Goal: Information Seeking & Learning: Find specific fact

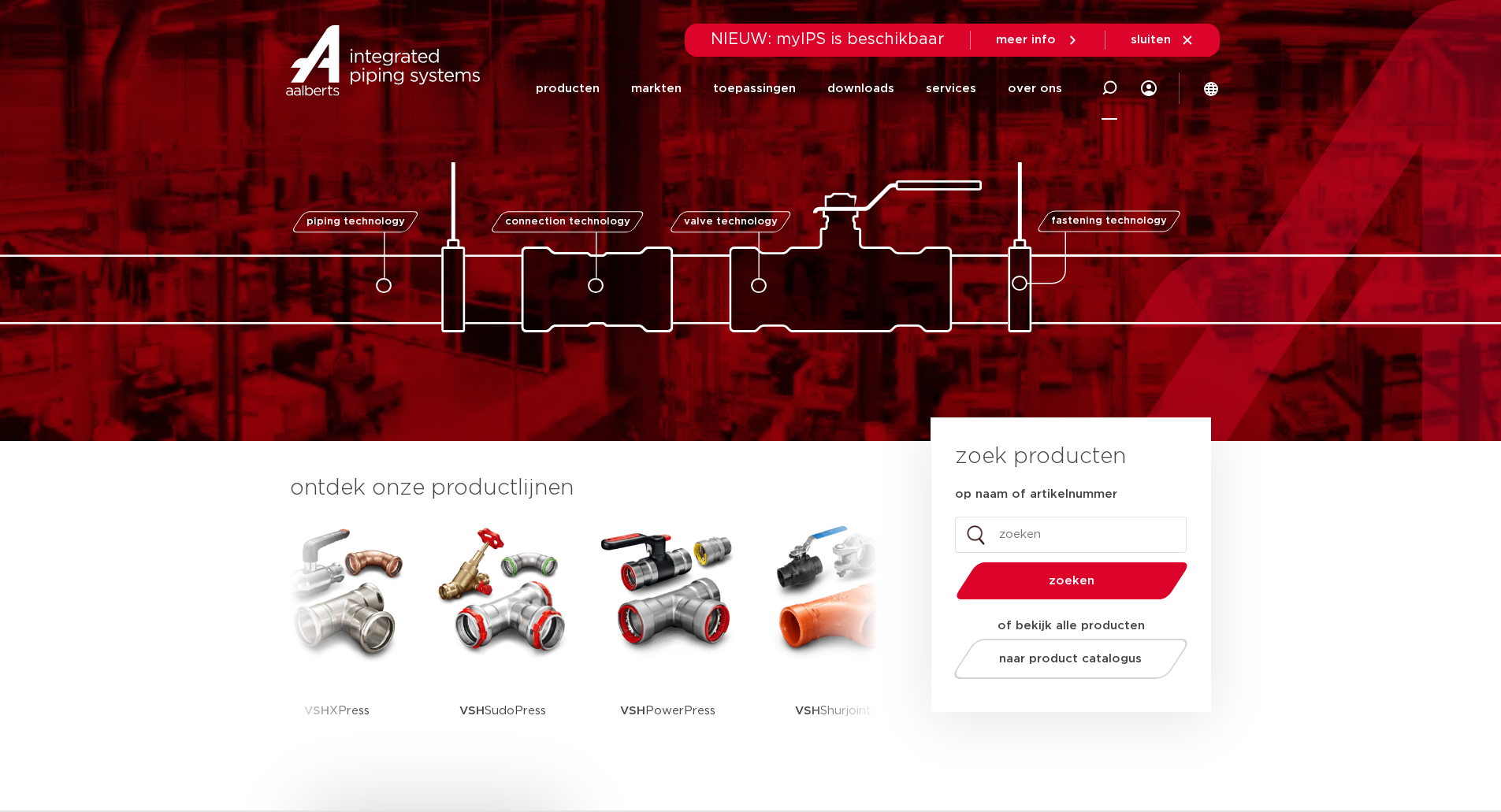
click at [1100, 87] on div at bounding box center [1109, 88] width 63 height 65
paste input "0411312"
type input "0411312"
click button "Zoeken" at bounding box center [0, 0] width 0 height 0
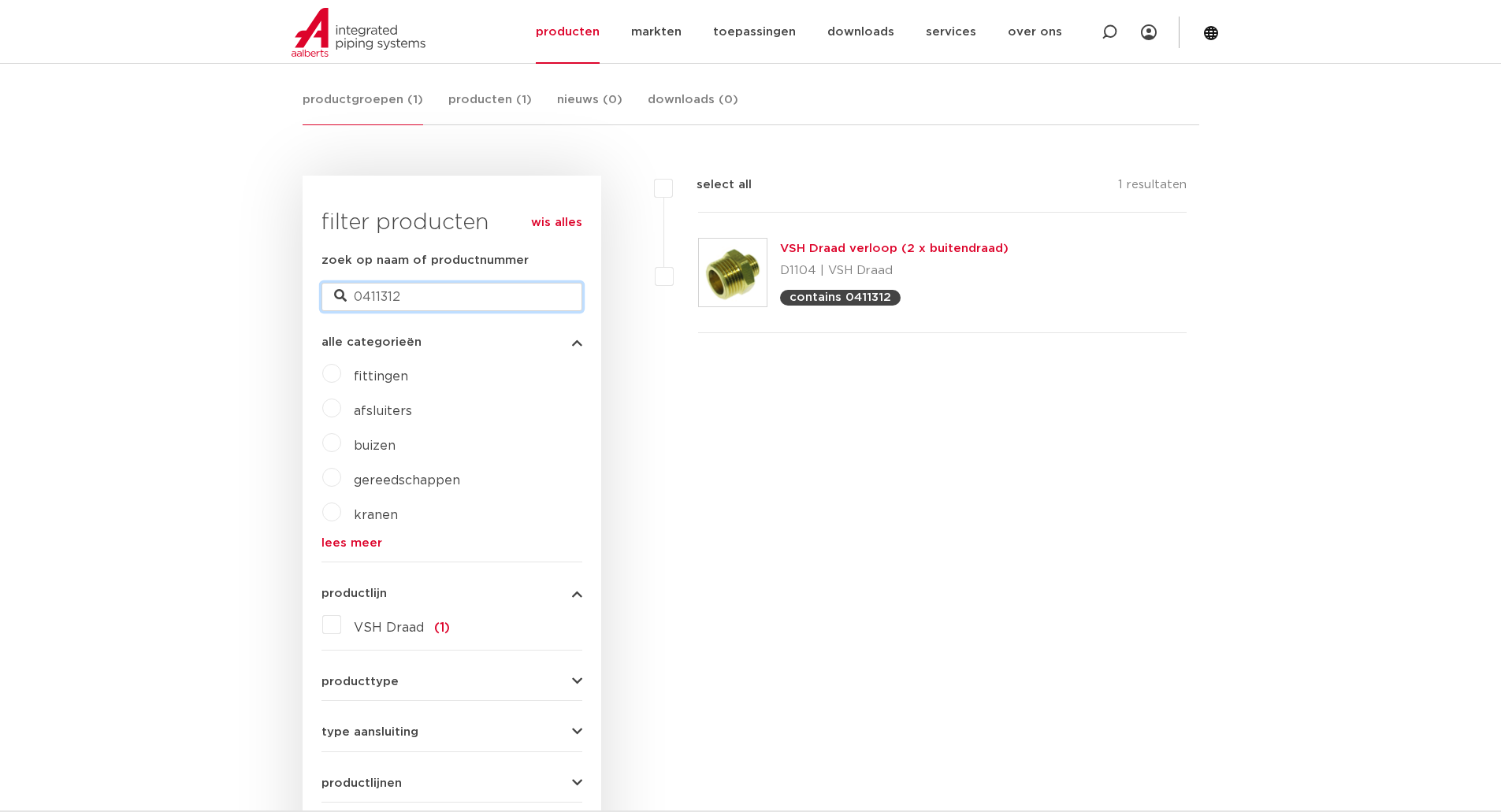
drag, startPoint x: 414, startPoint y: 291, endPoint x: 421, endPoint y: 302, distance: 13.0
click at [418, 300] on input "0411312" at bounding box center [451, 297] width 260 height 29
drag, startPoint x: 422, startPoint y: 302, endPoint x: 288, endPoint y: 286, distance: 135.0
click at [288, 286] on body "Zoeken NIEUW: myIPS is beschikbaar meer info sluiten producten markten toepassi…" at bounding box center [750, 810] width 1501 height 2198
paste input "45"
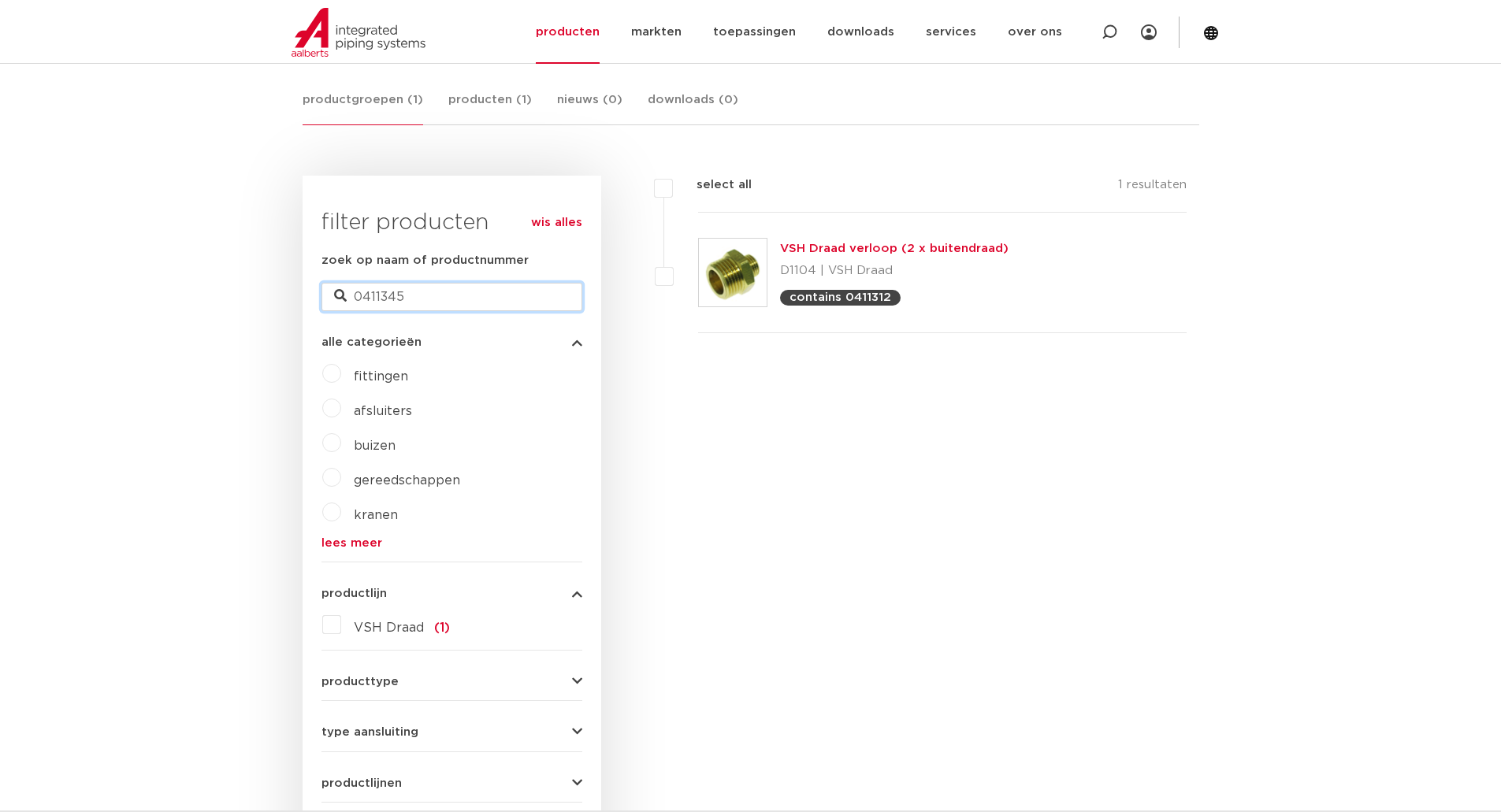
type input "0411345"
click at [797, 428] on div "filters select all 1 resultaten VSH Draad verloop (2 x buitendraad)" at bounding box center [900, 583] width 598 height 816
click at [817, 244] on link "VSH Draad verloop (2 x buitendraad)" at bounding box center [894, 248] width 228 height 12
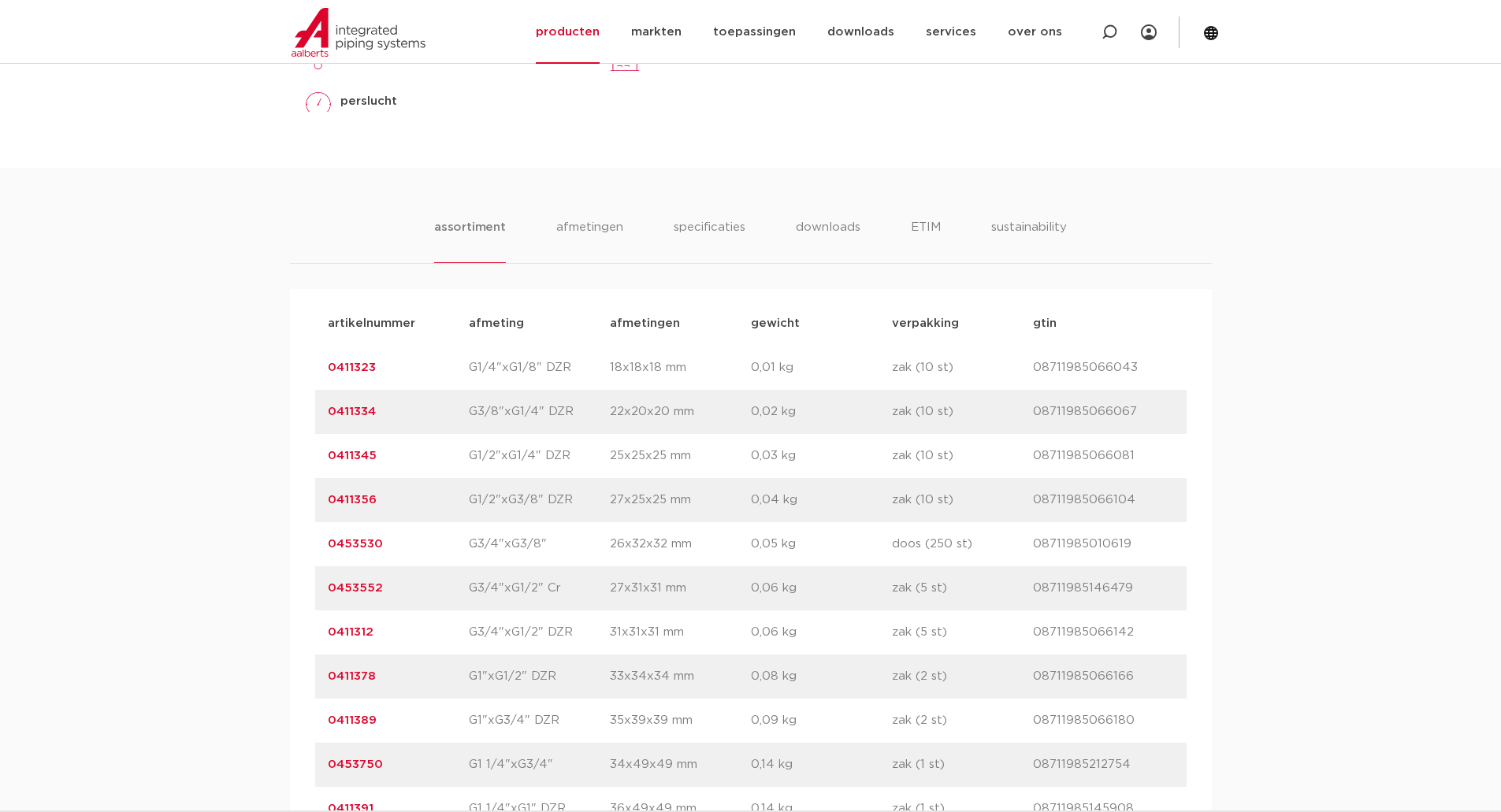
scroll to position [866, 0]
click at [736, 229] on li "specificaties" at bounding box center [710, 234] width 76 height 45
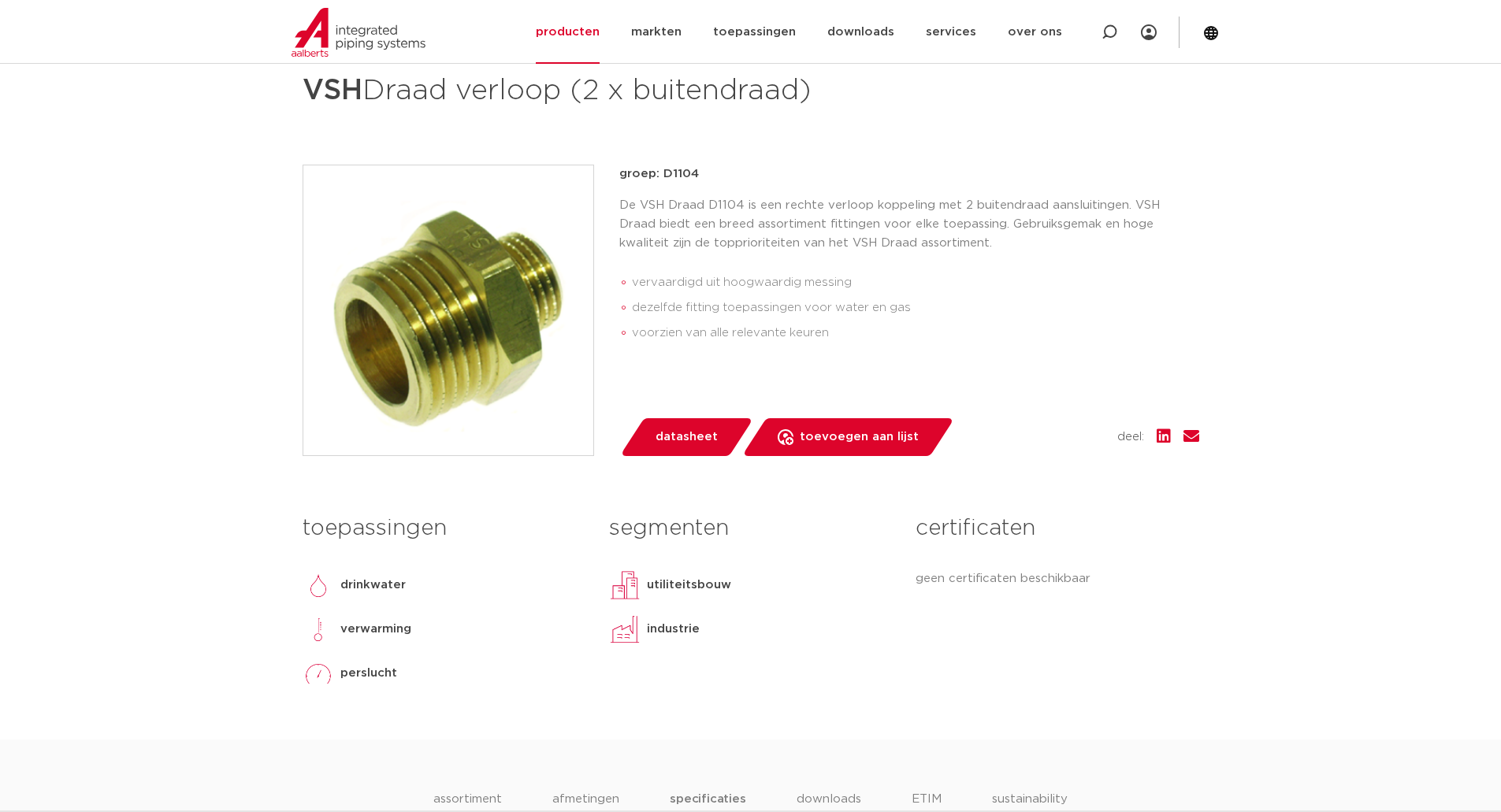
scroll to position [0, 0]
